Goal: Book appointment/travel/reservation

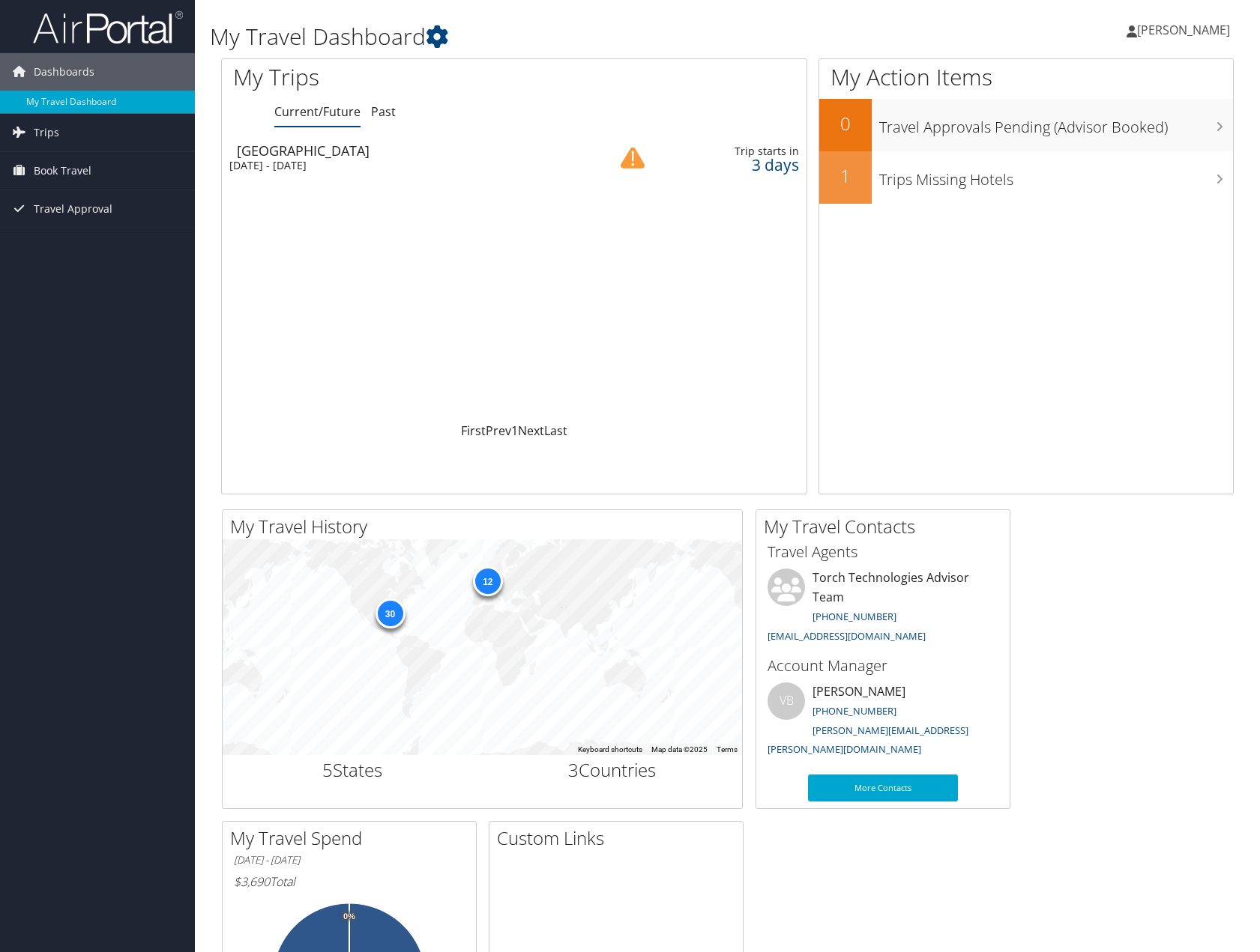
click at [134, 171] on link "Book Travel" at bounding box center [97, 171] width 195 height 37
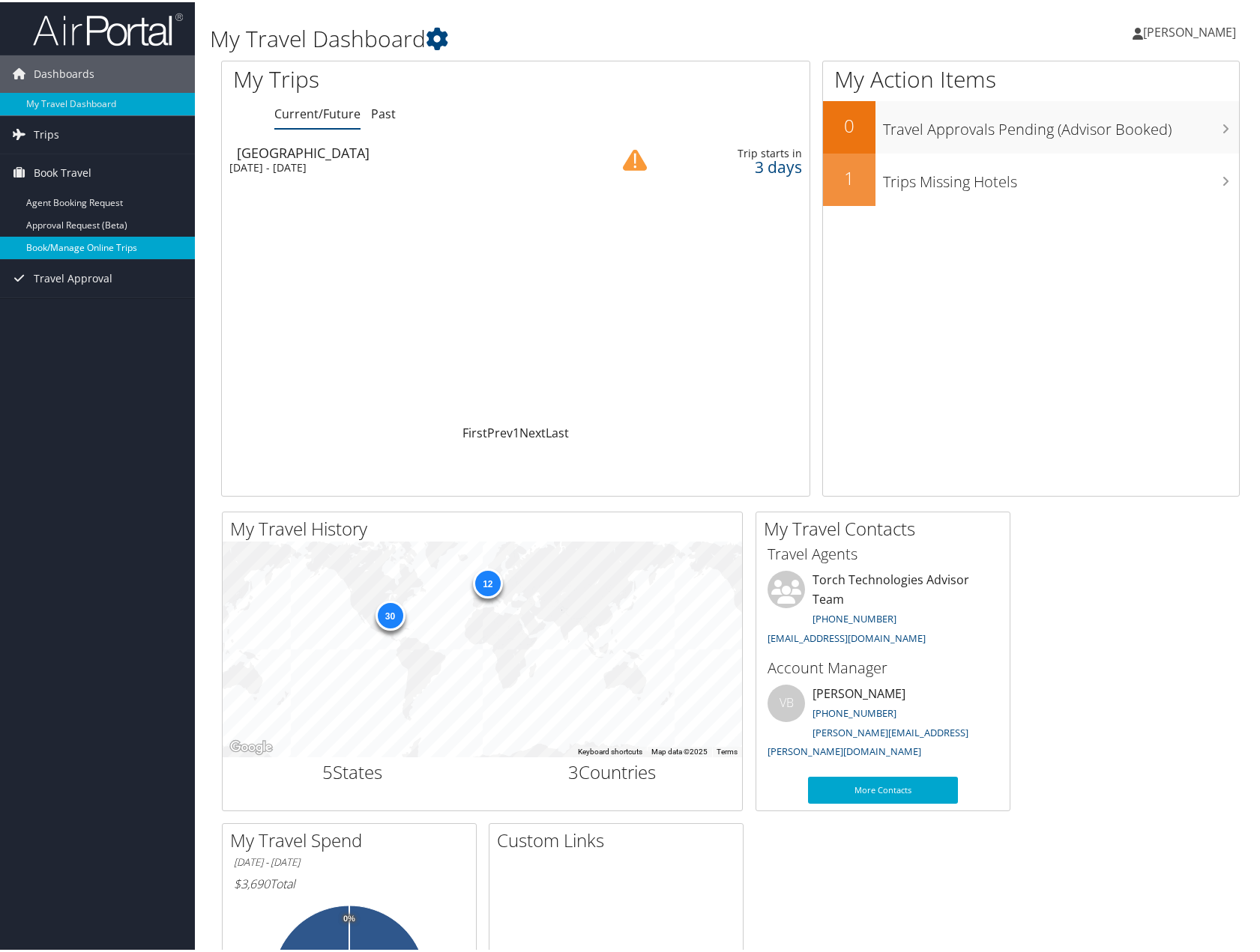
click at [137, 244] on link "Book/Manage Online Trips" at bounding box center [97, 246] width 195 height 22
